Goal: Navigation & Orientation: Find specific page/section

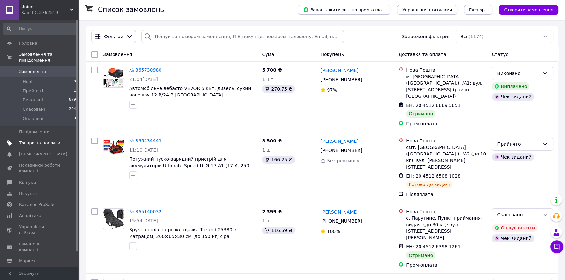
click at [39, 140] on span "Товари та послуги" at bounding box center [39, 143] width 41 height 6
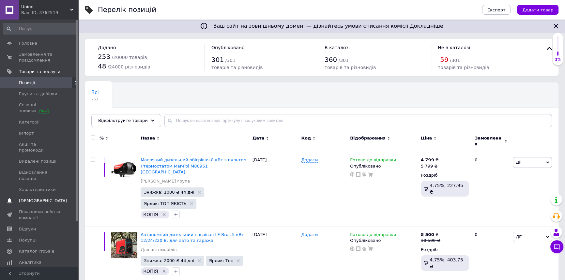
click at [40, 195] on link "Сповіщення 0 0" at bounding box center [40, 200] width 80 height 11
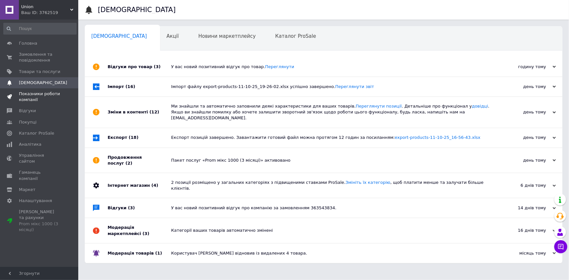
click at [35, 98] on span "Показники роботи компанії" at bounding box center [39, 97] width 41 height 12
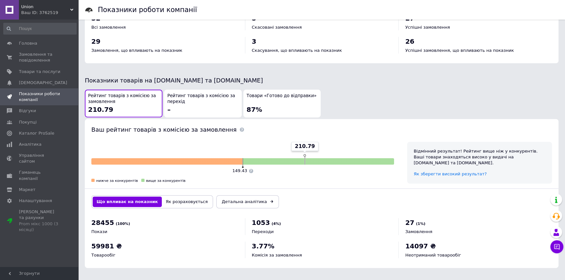
scroll to position [297, 0]
click at [43, 57] on span "Замовлення та повідомлення" at bounding box center [39, 58] width 41 height 12
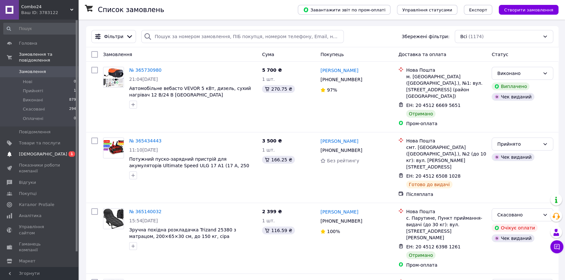
click at [49, 151] on span "[DEMOGRAPHIC_DATA]" at bounding box center [39, 154] width 41 height 6
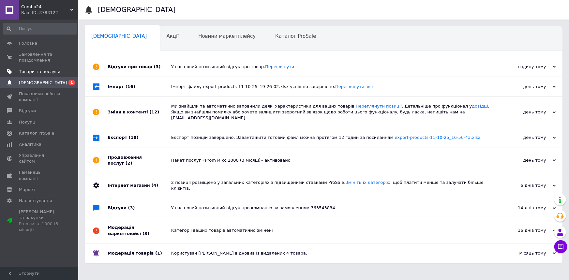
click at [37, 74] on span "Товари та послуги" at bounding box center [39, 72] width 41 height 6
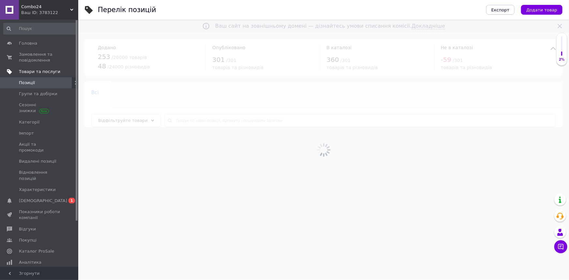
click at [45, 69] on span "Товари та послуги" at bounding box center [39, 72] width 41 height 6
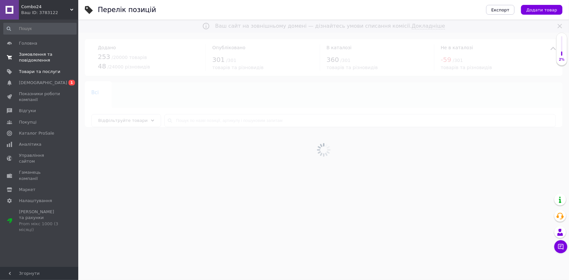
click at [44, 58] on span "Замовлення та повідомлення" at bounding box center [39, 58] width 41 height 12
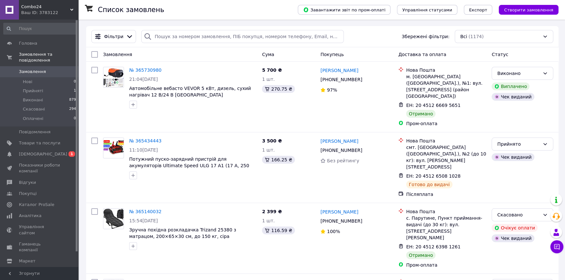
click at [63, 6] on span "Combo24" at bounding box center [45, 7] width 49 height 6
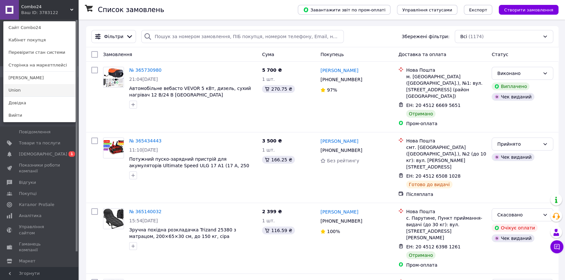
click at [47, 89] on link "Union" at bounding box center [40, 90] width 72 height 12
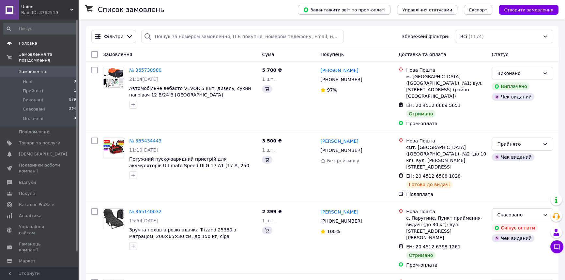
click at [32, 46] on span "Головна" at bounding box center [28, 43] width 18 height 6
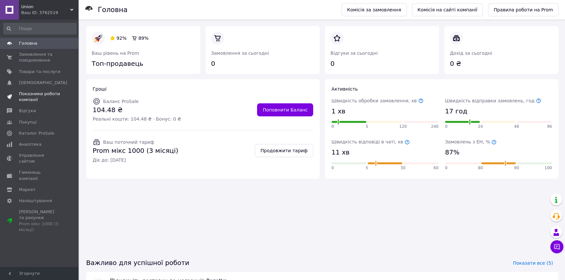
click at [49, 98] on span "Показники роботи компанії" at bounding box center [39, 97] width 41 height 12
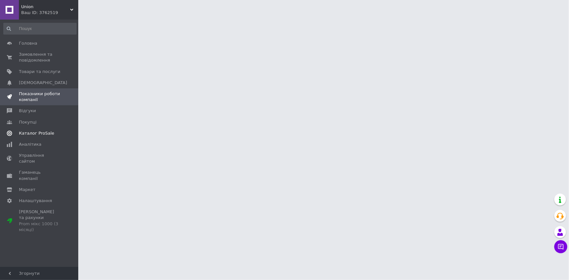
click at [47, 133] on span "Каталог ProSale" at bounding box center [36, 133] width 35 height 6
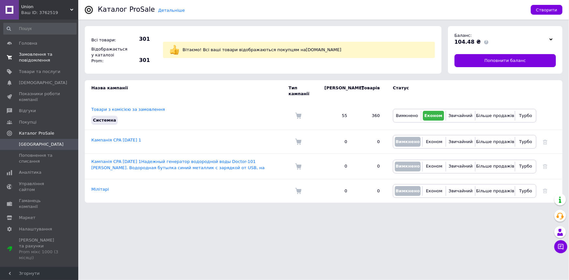
click at [26, 53] on span "Замовлення та повідомлення" at bounding box center [39, 58] width 41 height 12
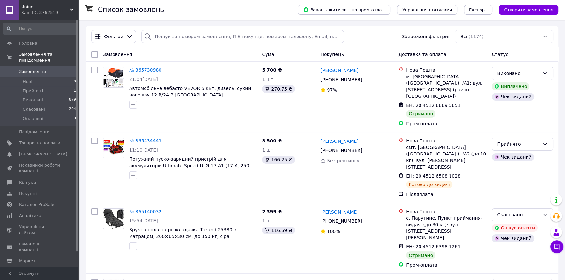
click at [59, 7] on span "Union" at bounding box center [45, 7] width 49 height 6
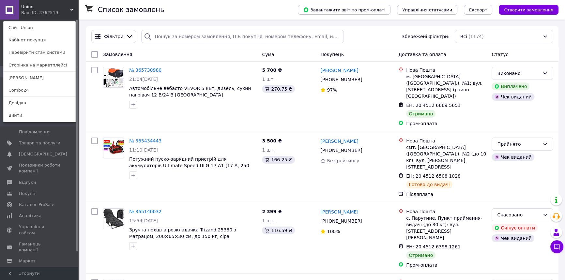
click at [59, 7] on div "Union Ваш ID: 3762519 Сайт Union Кабінет покупця Перевірити стан системи Сторін…" at bounding box center [39, 10] width 78 height 20
